Goal: Check status: Check status

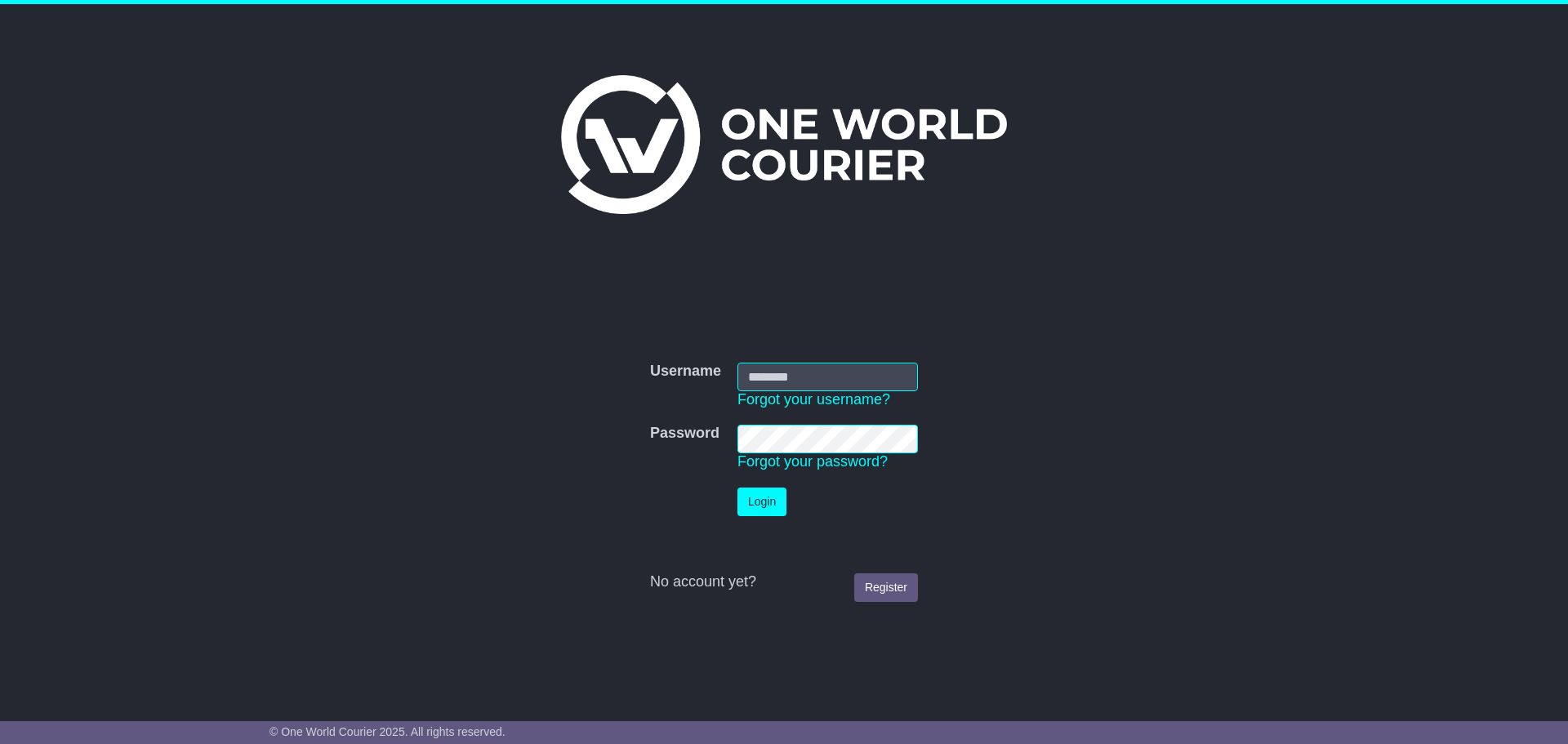
type input "**********"
click at [762, 504] on button "Login" at bounding box center [762, 501] width 49 height 29
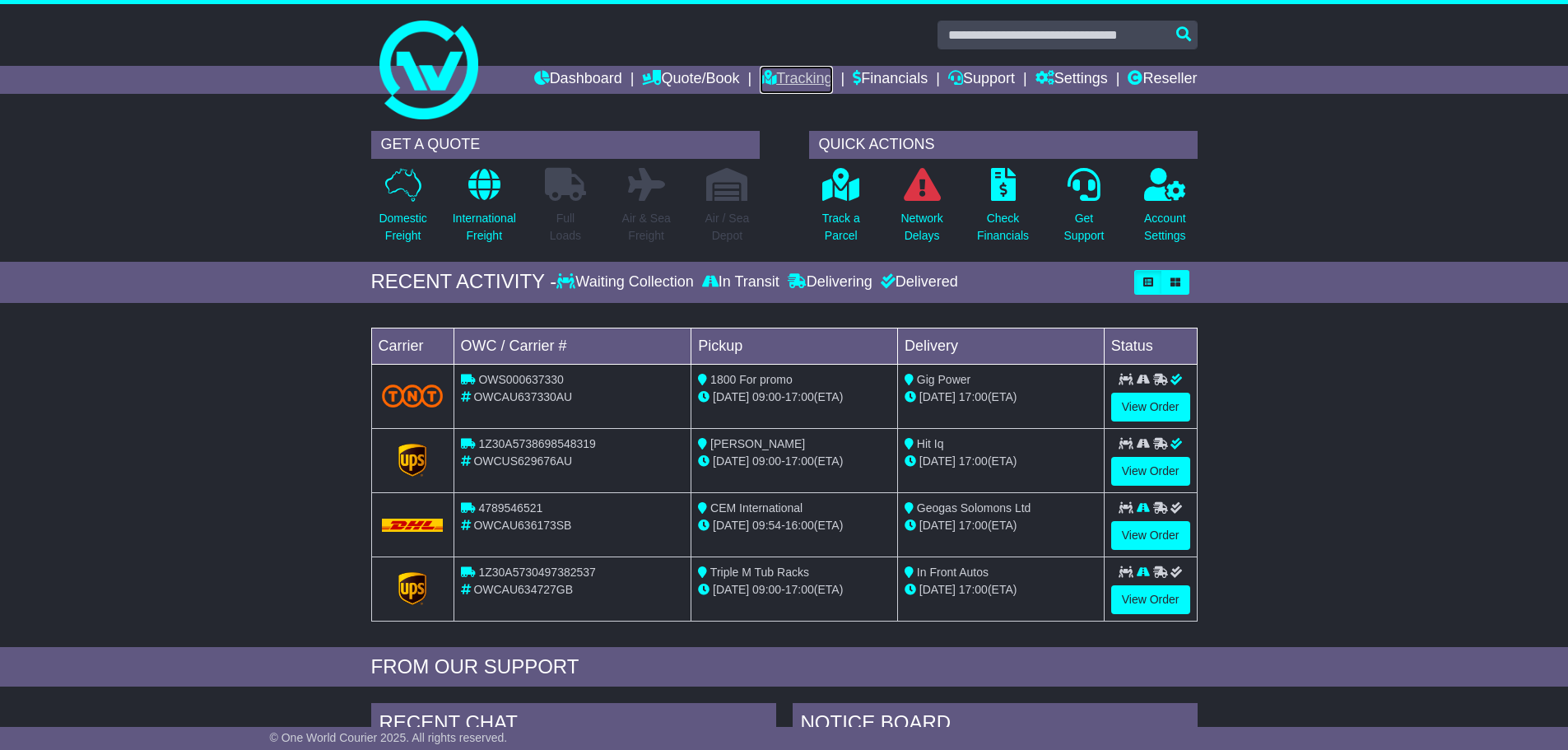
click at [763, 77] on link "Tracking" at bounding box center [796, 80] width 73 height 28
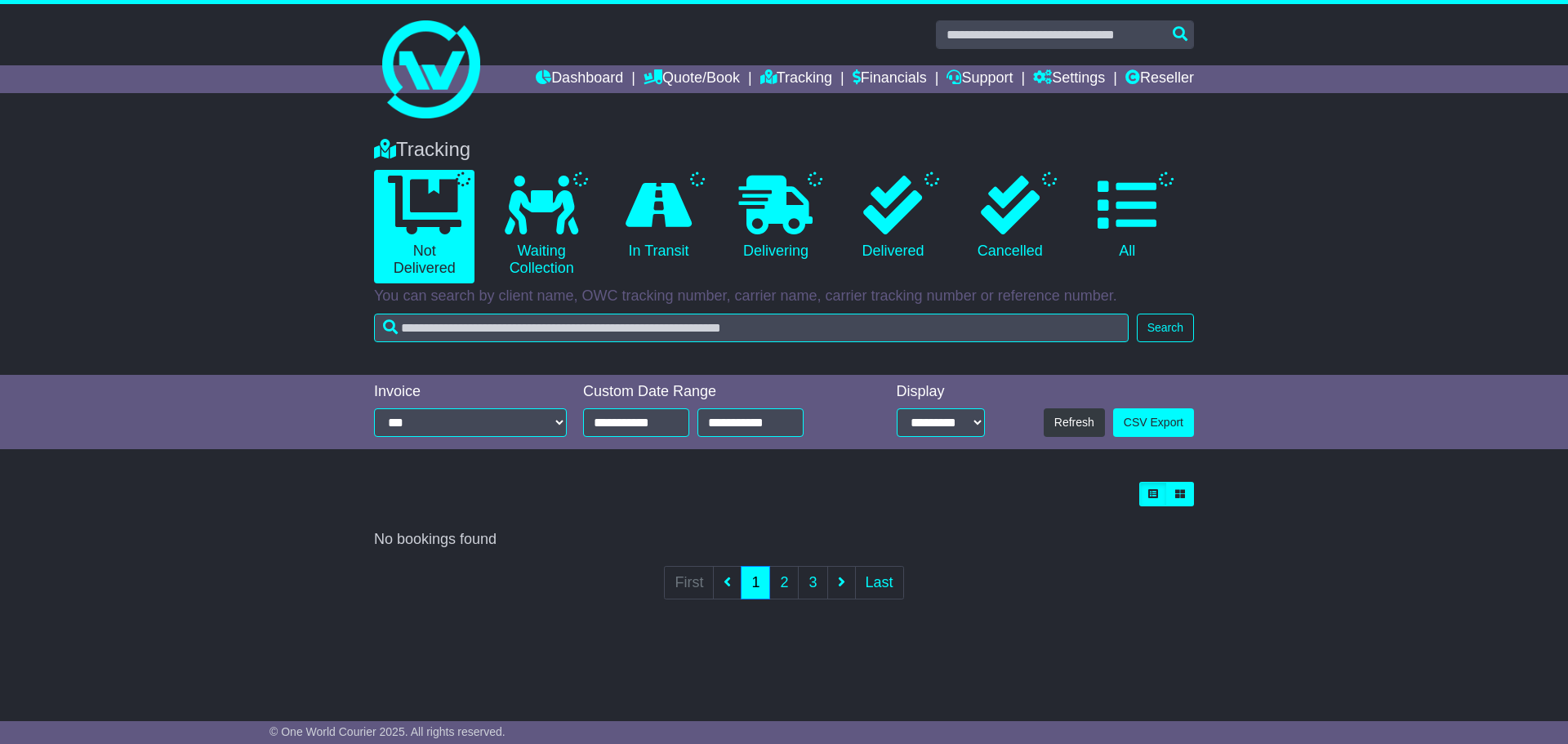
click at [670, 227] on icon at bounding box center [658, 205] width 66 height 59
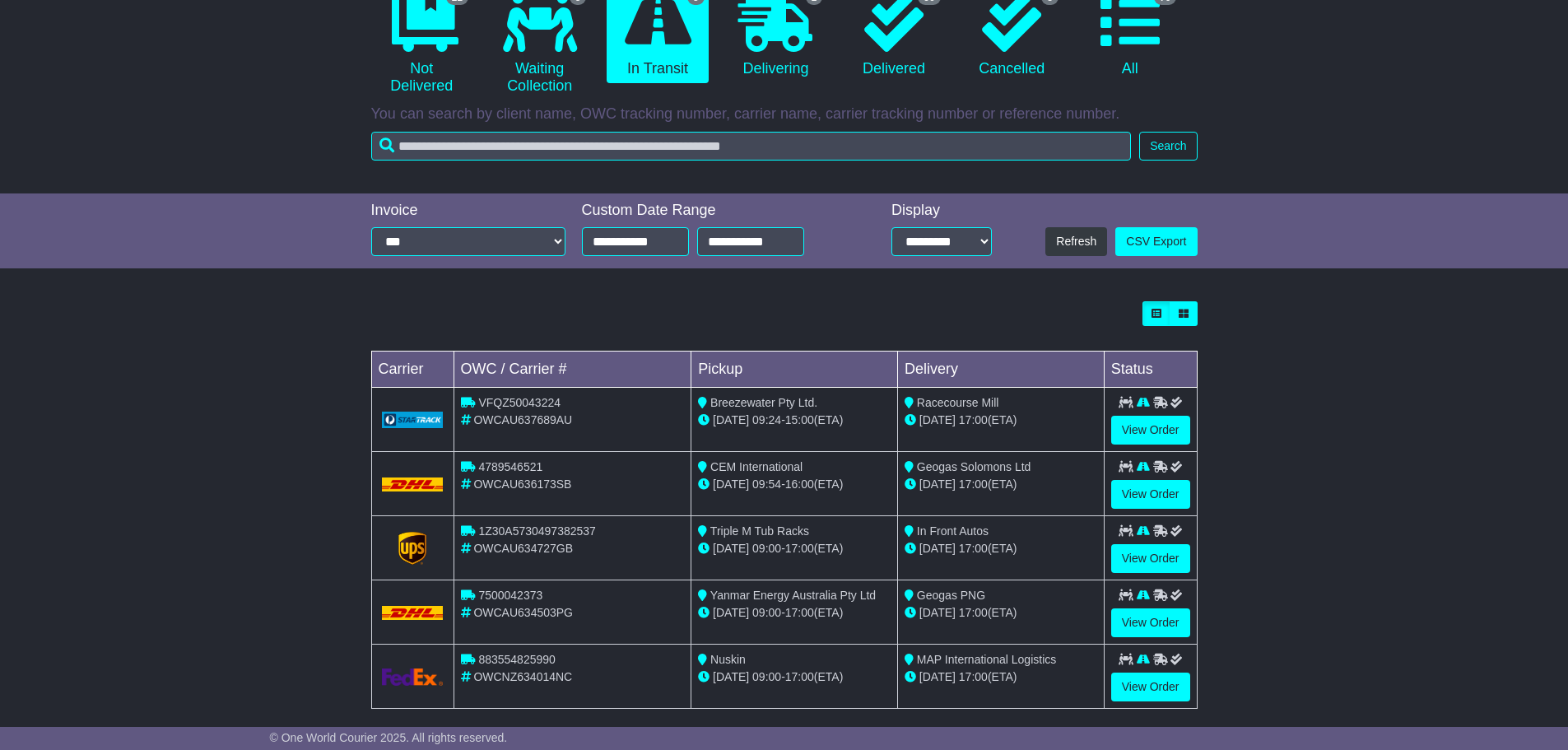
scroll to position [202, 0]
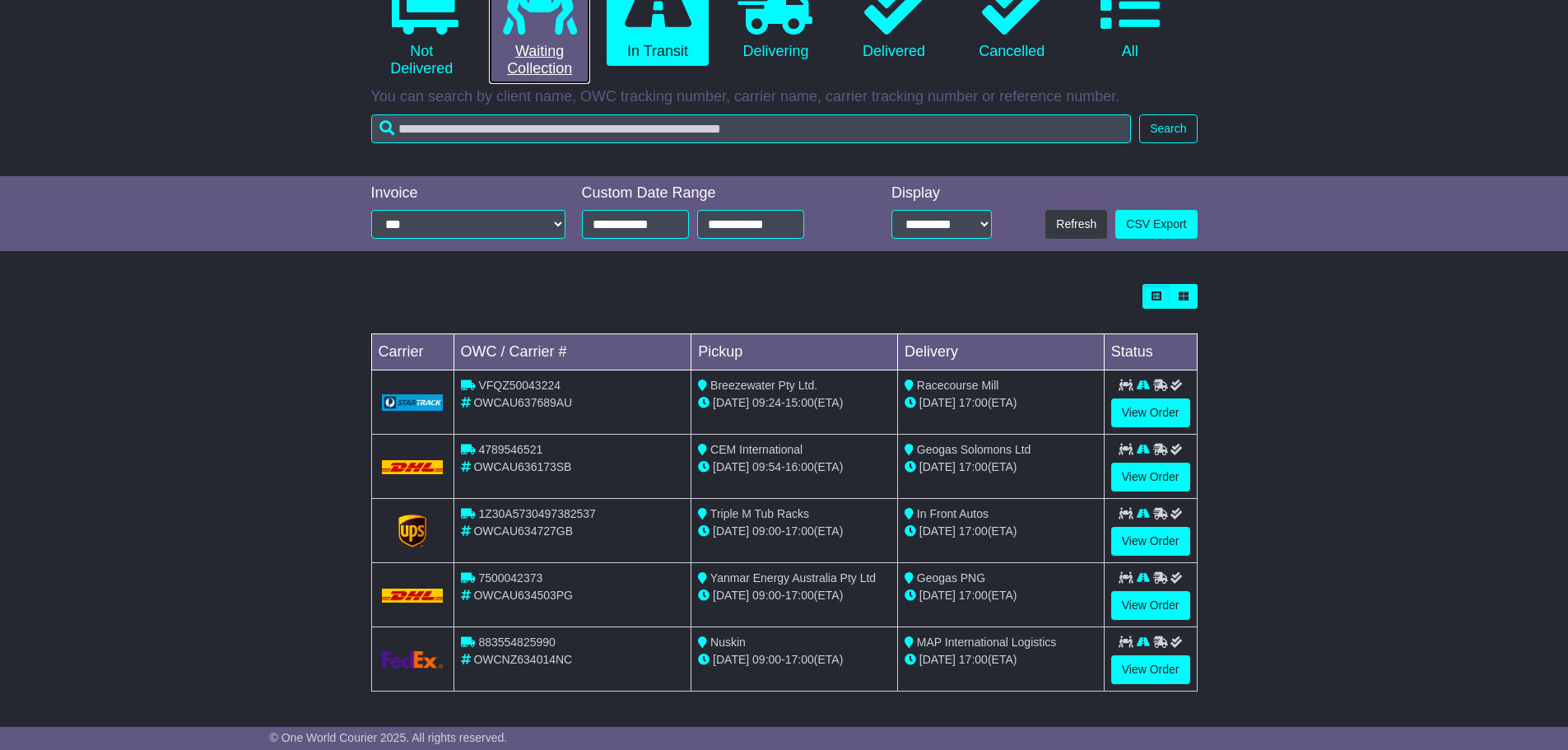
click at [560, 59] on link "5 Waiting Collection" at bounding box center [539, 26] width 101 height 115
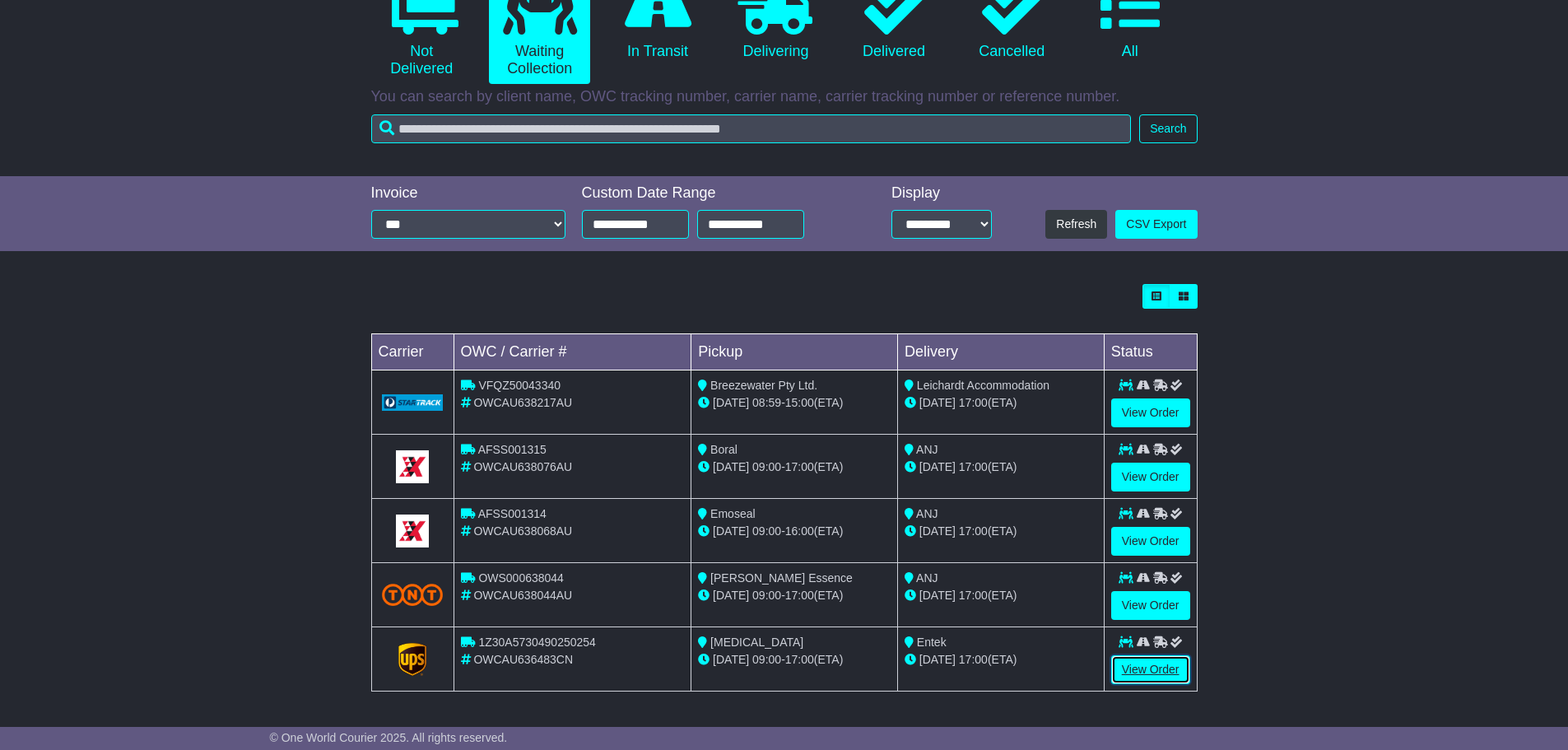
click at [1141, 668] on link "View Order" at bounding box center [1151, 669] width 79 height 29
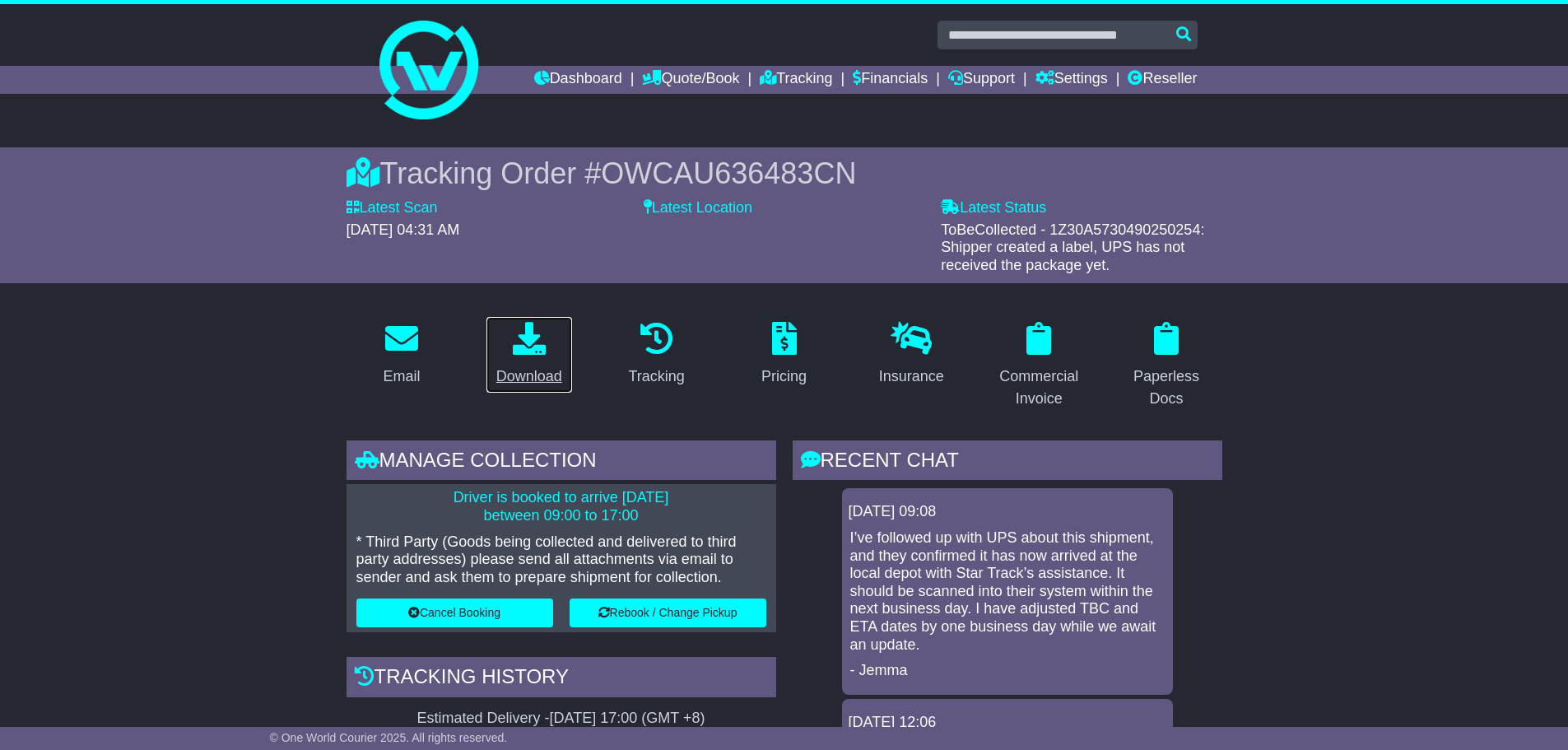
click at [534, 372] on div "Download" at bounding box center [529, 377] width 66 height 22
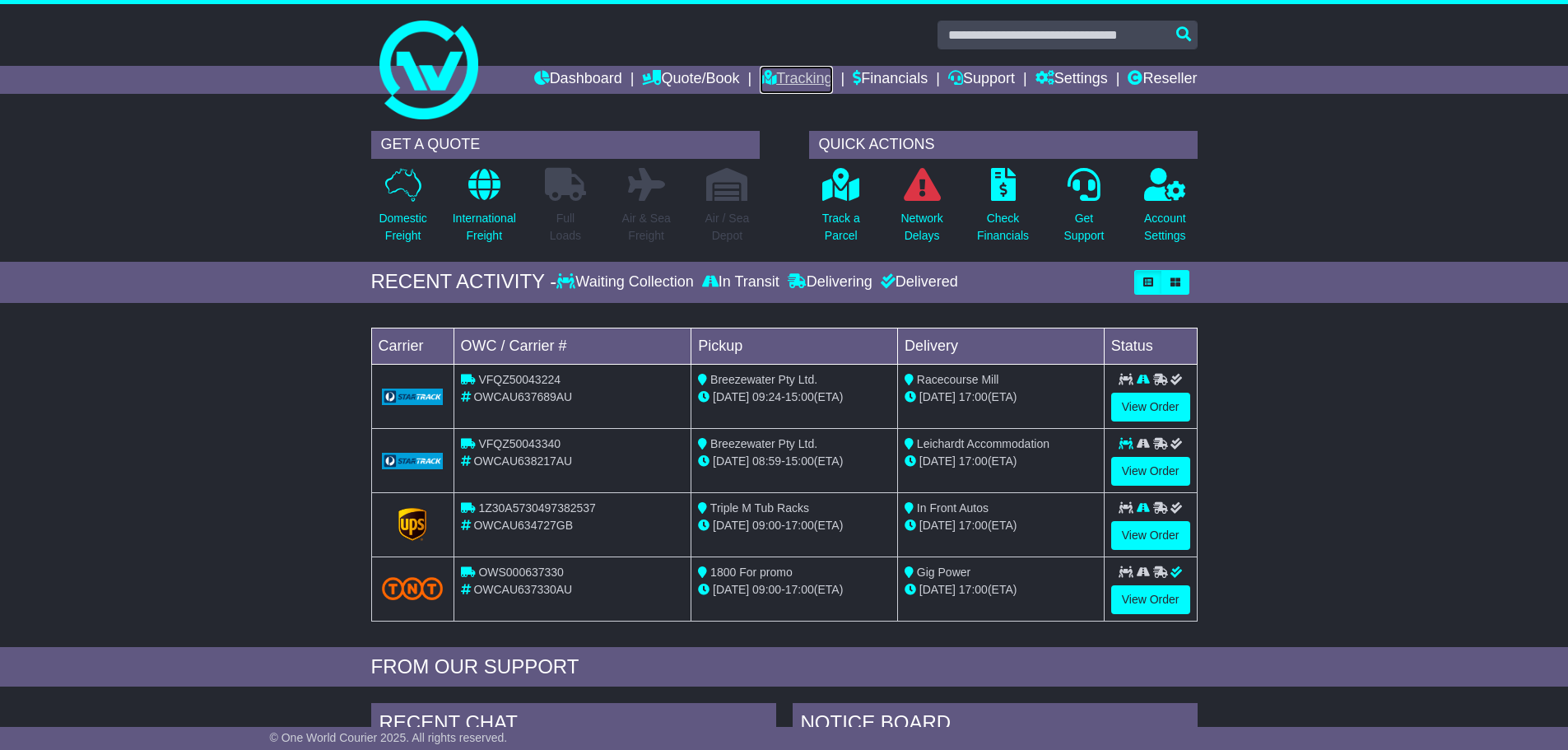
click at [781, 78] on link "Tracking" at bounding box center [796, 80] width 73 height 28
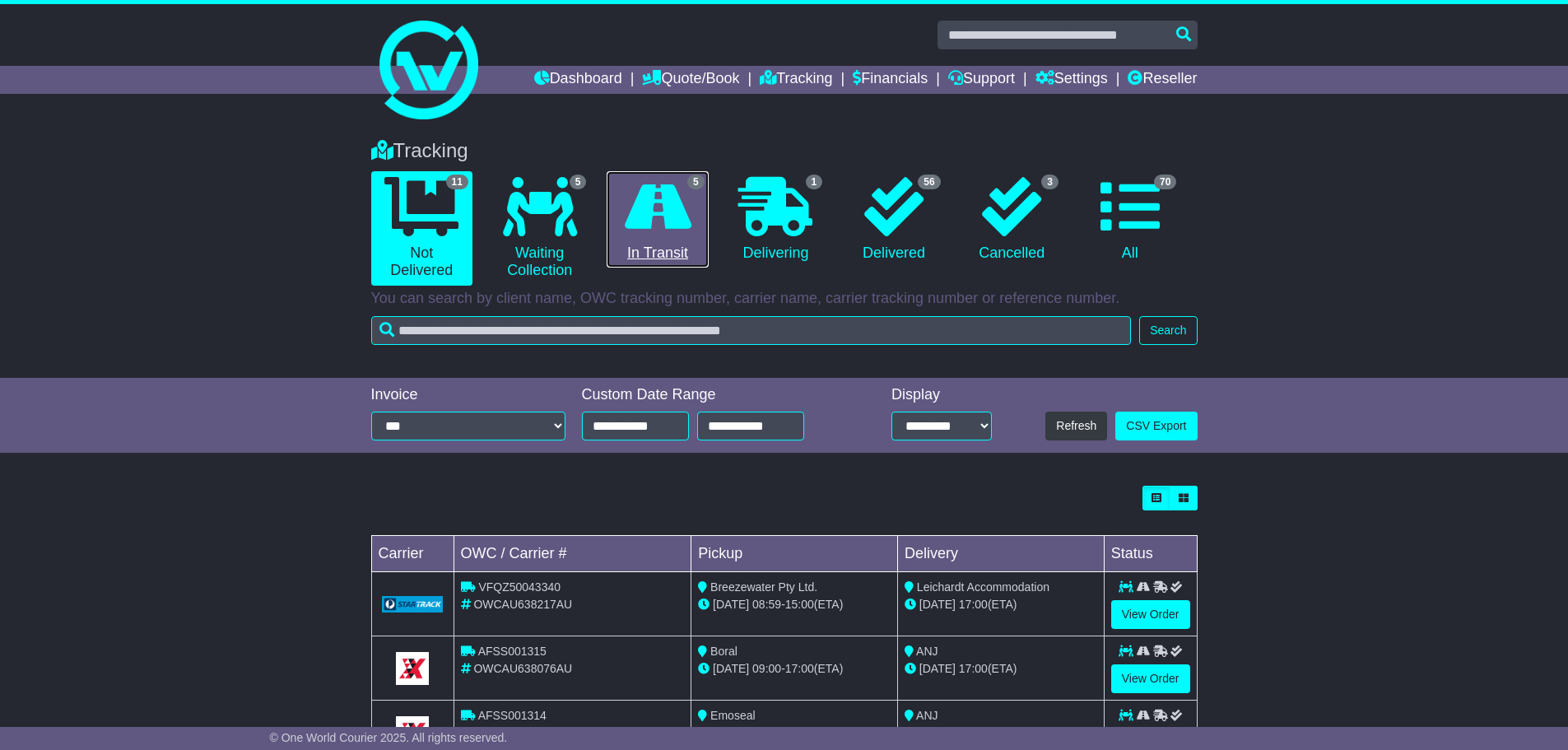
click at [680, 220] on icon at bounding box center [658, 207] width 67 height 59
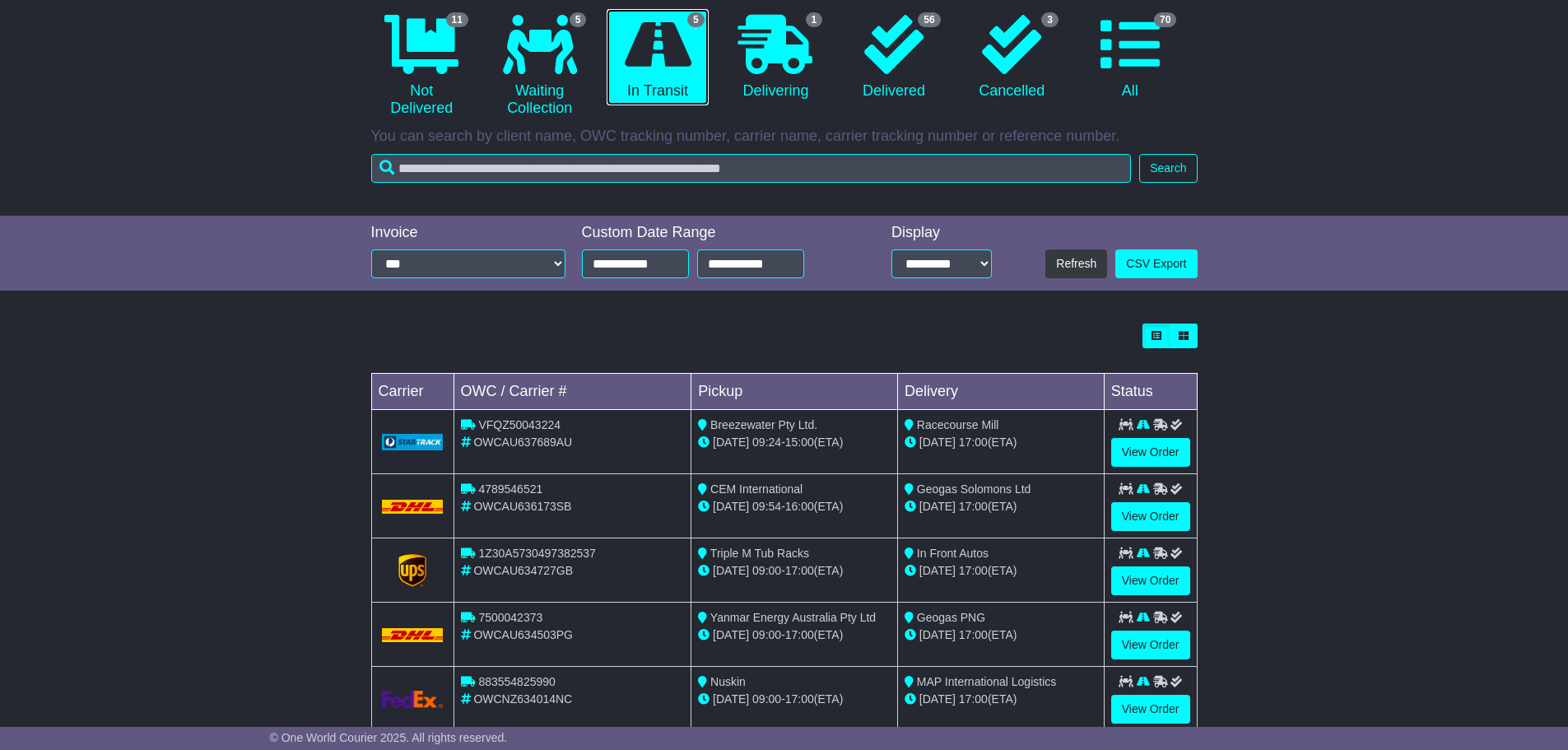
scroll to position [202, 0]
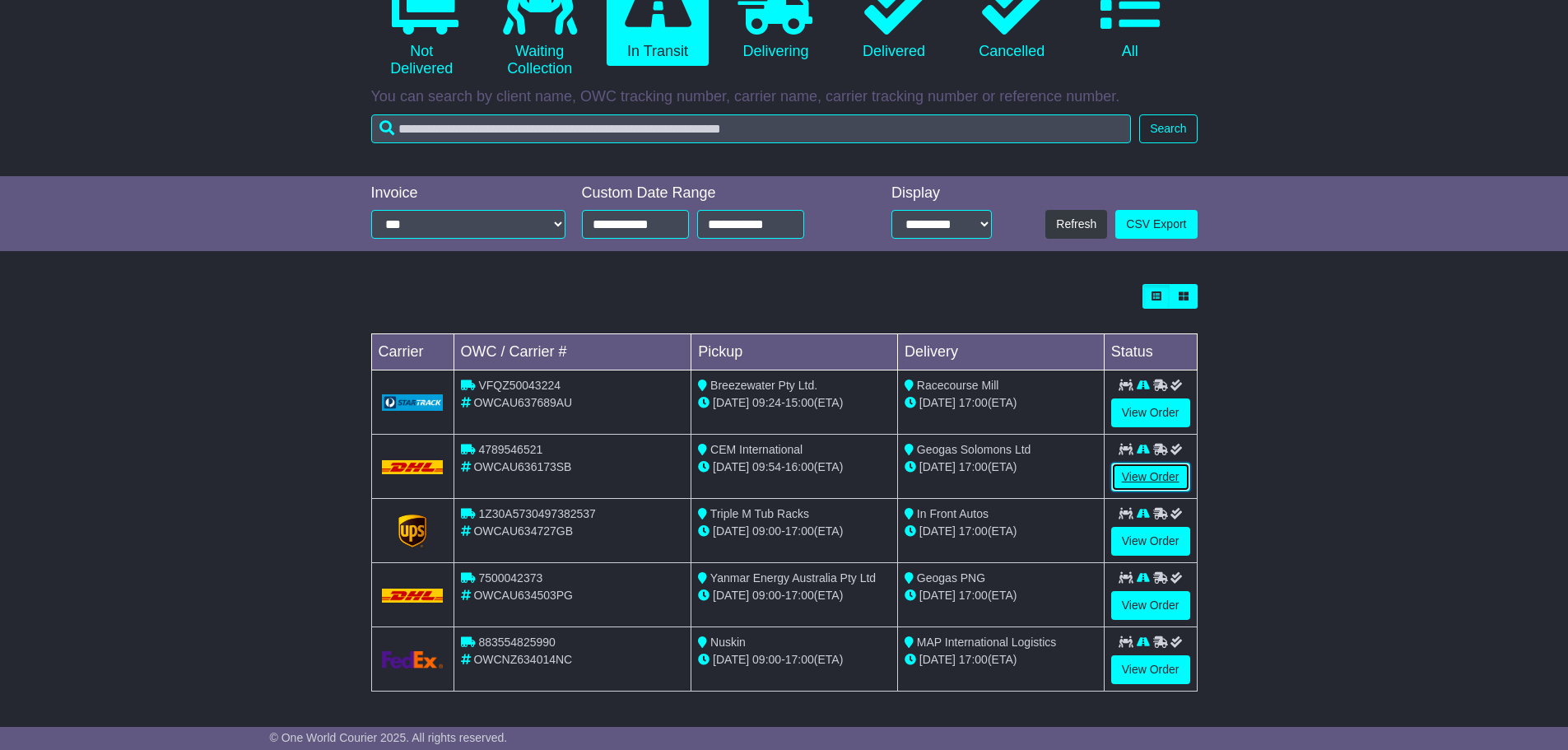
click at [1172, 475] on link "View Order" at bounding box center [1151, 476] width 79 height 29
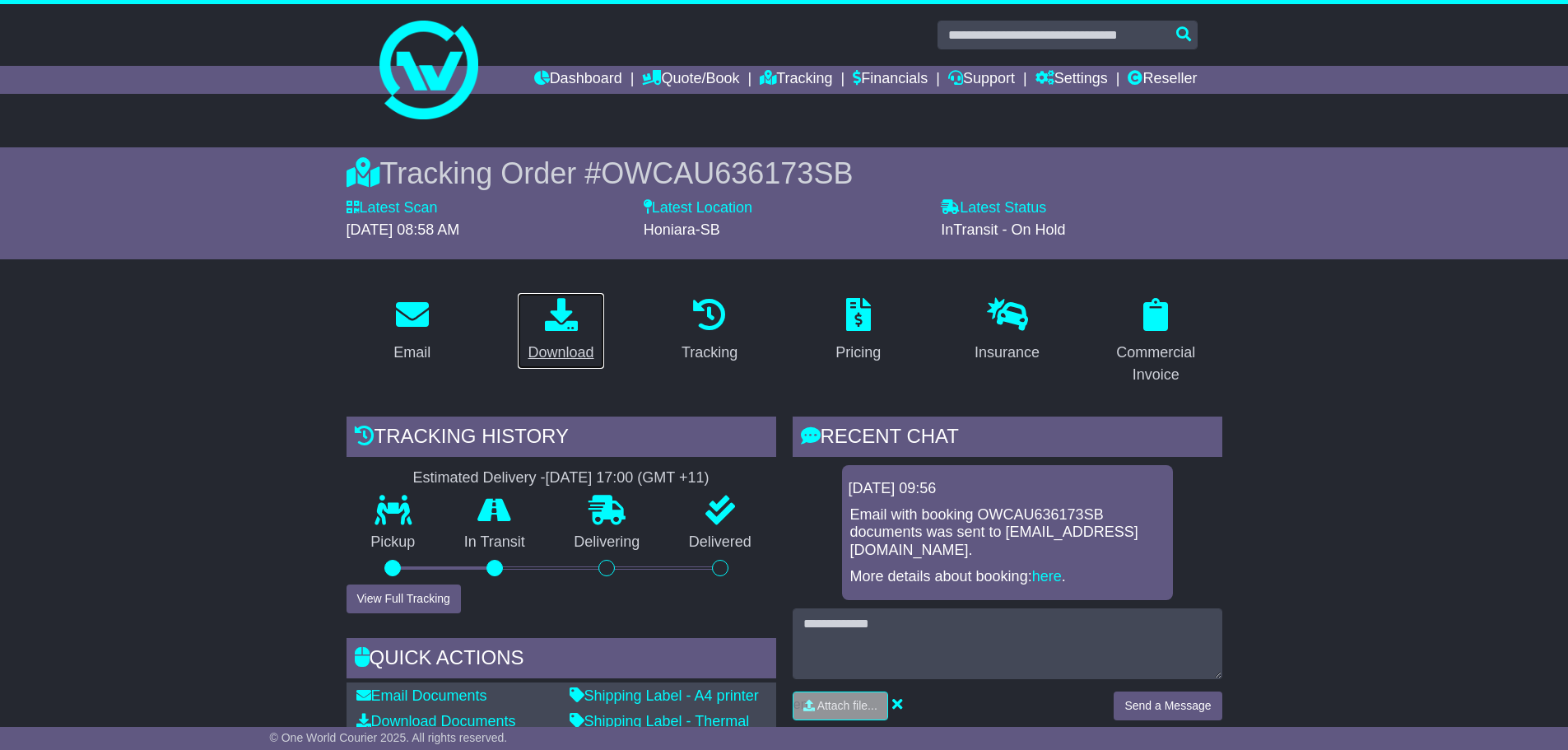
click at [576, 355] on div "Download" at bounding box center [560, 353] width 66 height 22
click at [550, 75] on link "Dashboard" at bounding box center [578, 80] width 88 height 28
